Goal: Task Accomplishment & Management: Use online tool/utility

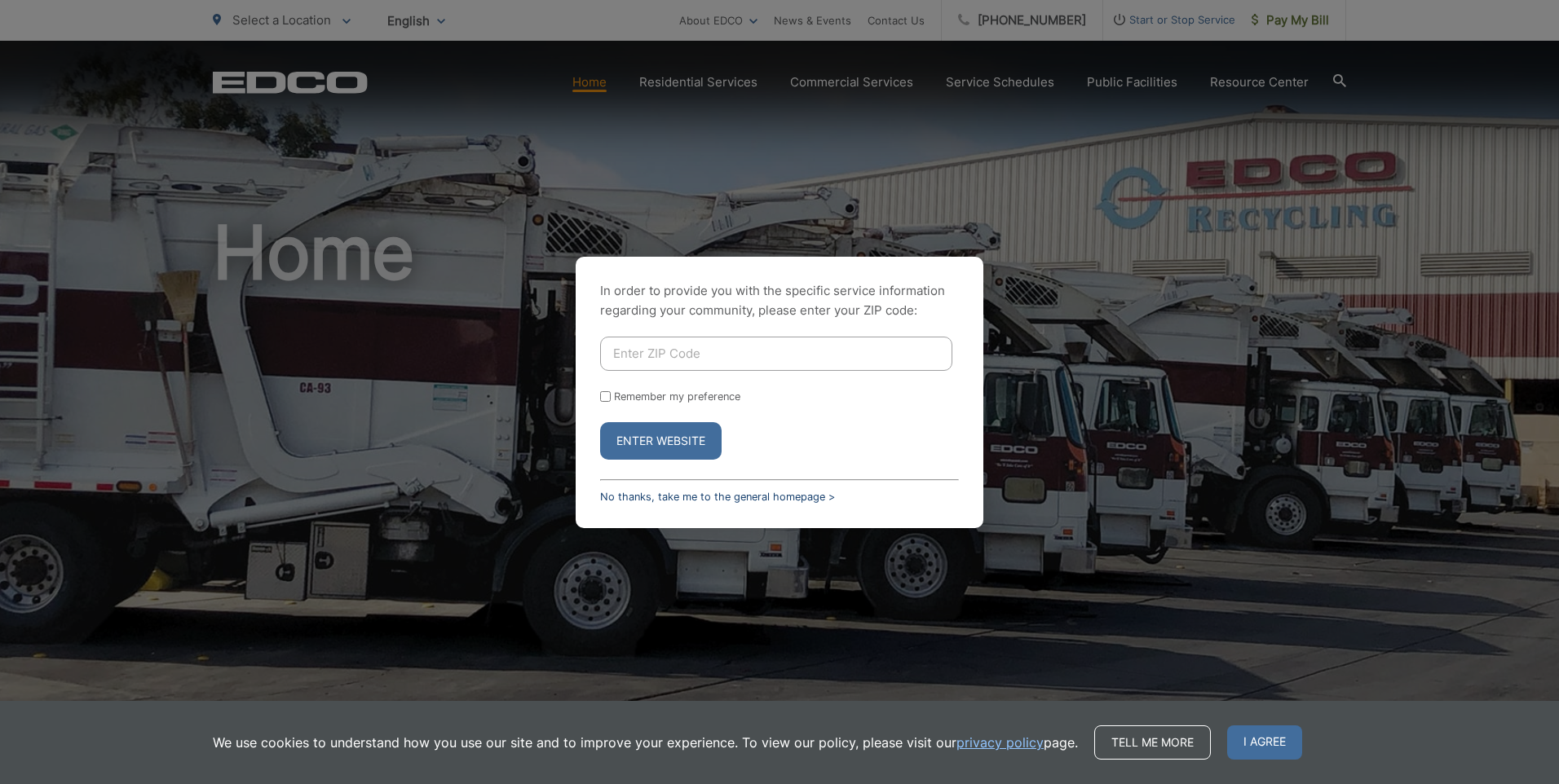
click at [680, 491] on link "No thanks, take me to the general homepage >" at bounding box center [717, 497] width 235 height 12
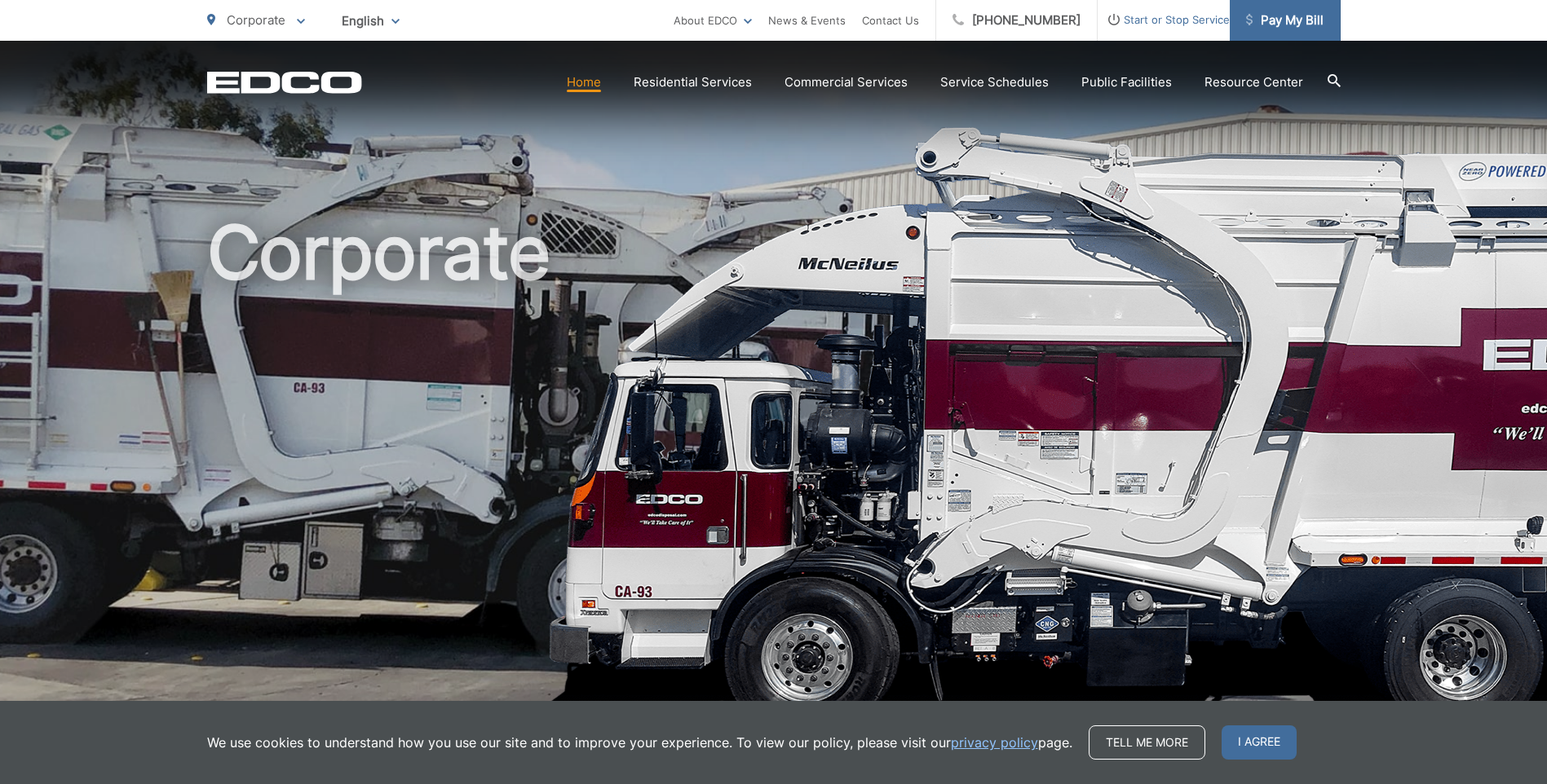
click at [1287, 23] on span "Pay My Bill" at bounding box center [1284, 20] width 77 height 20
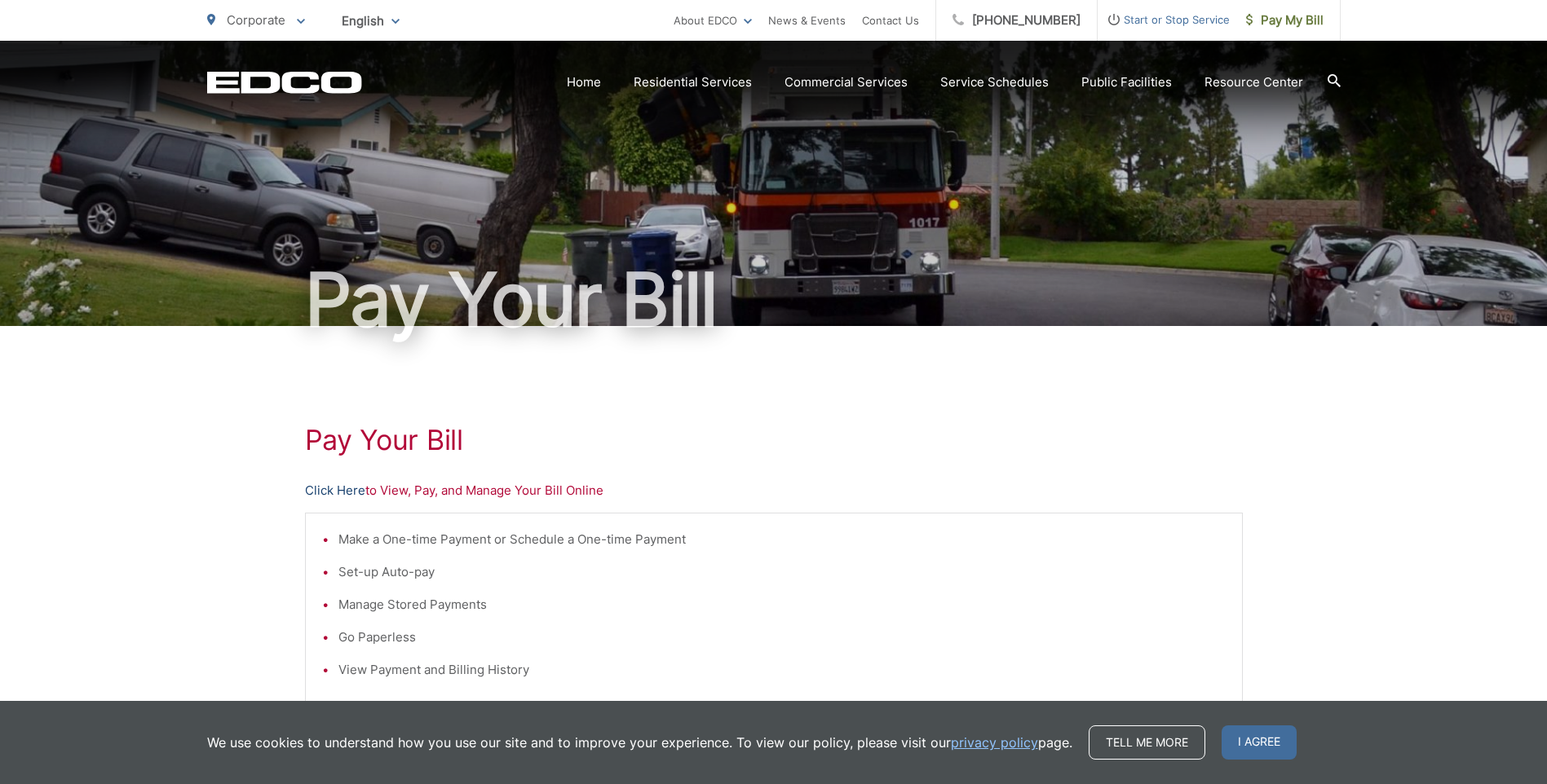
click at [345, 490] on link "Click Here" at bounding box center [335, 491] width 61 height 20
